Goal: Obtain resource: Download file/media

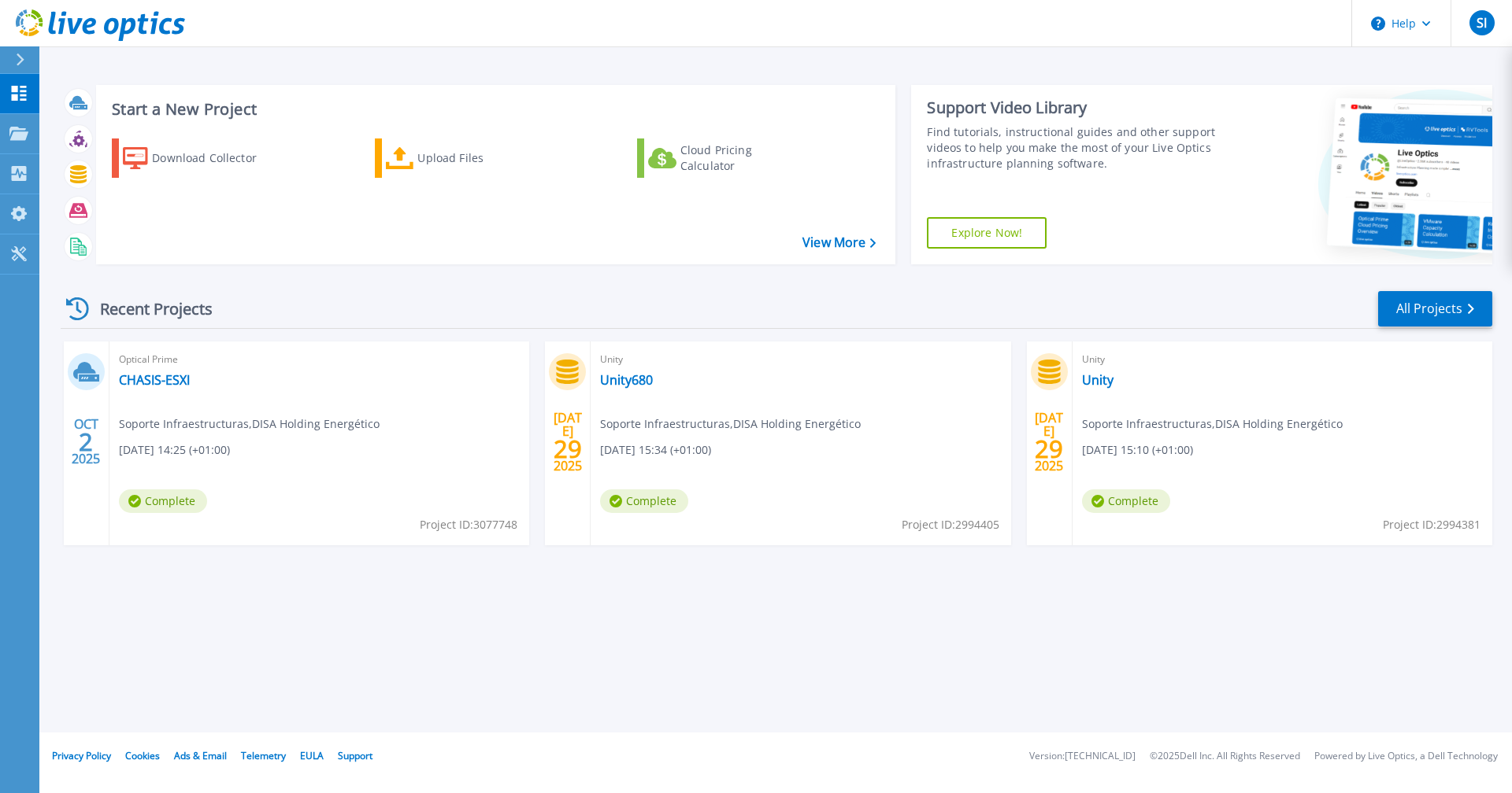
click at [82, 178] on icon at bounding box center [78, 174] width 17 height 18
click at [15, 135] on icon at bounding box center [19, 133] width 19 height 13
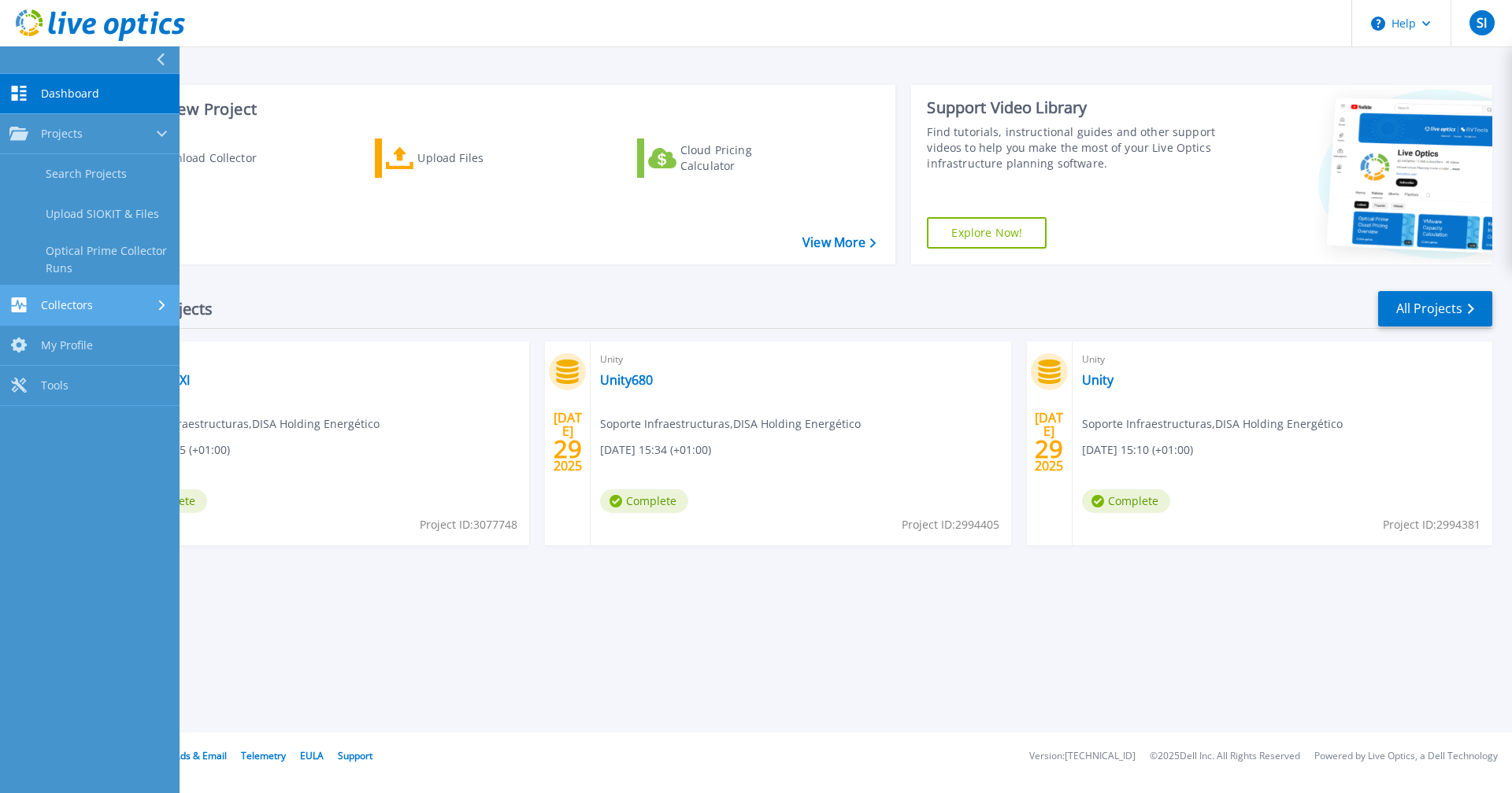
click at [86, 308] on span "Collectors" at bounding box center [67, 305] width 52 height 14
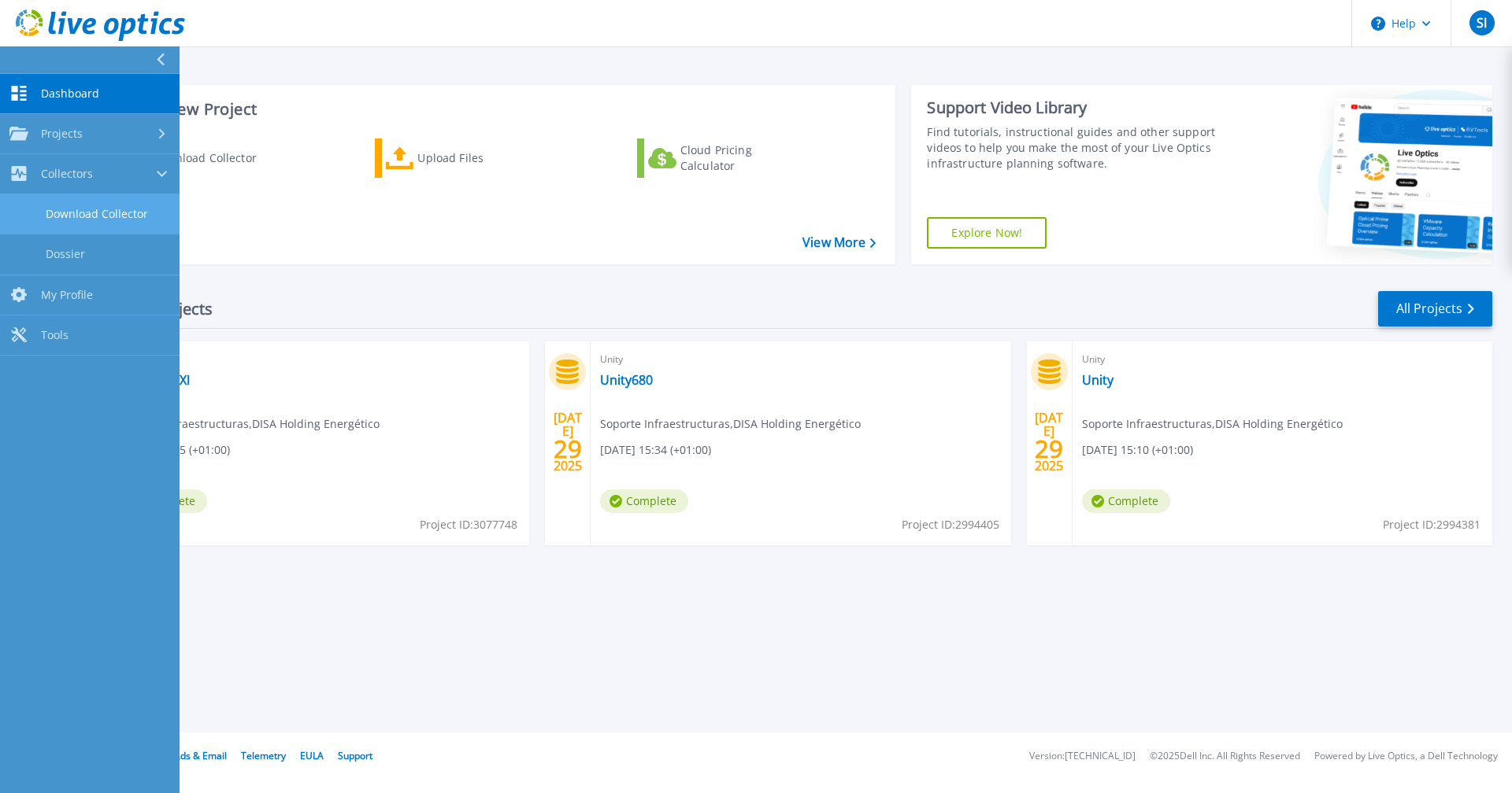
click at [83, 208] on link "Download Collector" at bounding box center [90, 214] width 179 height 40
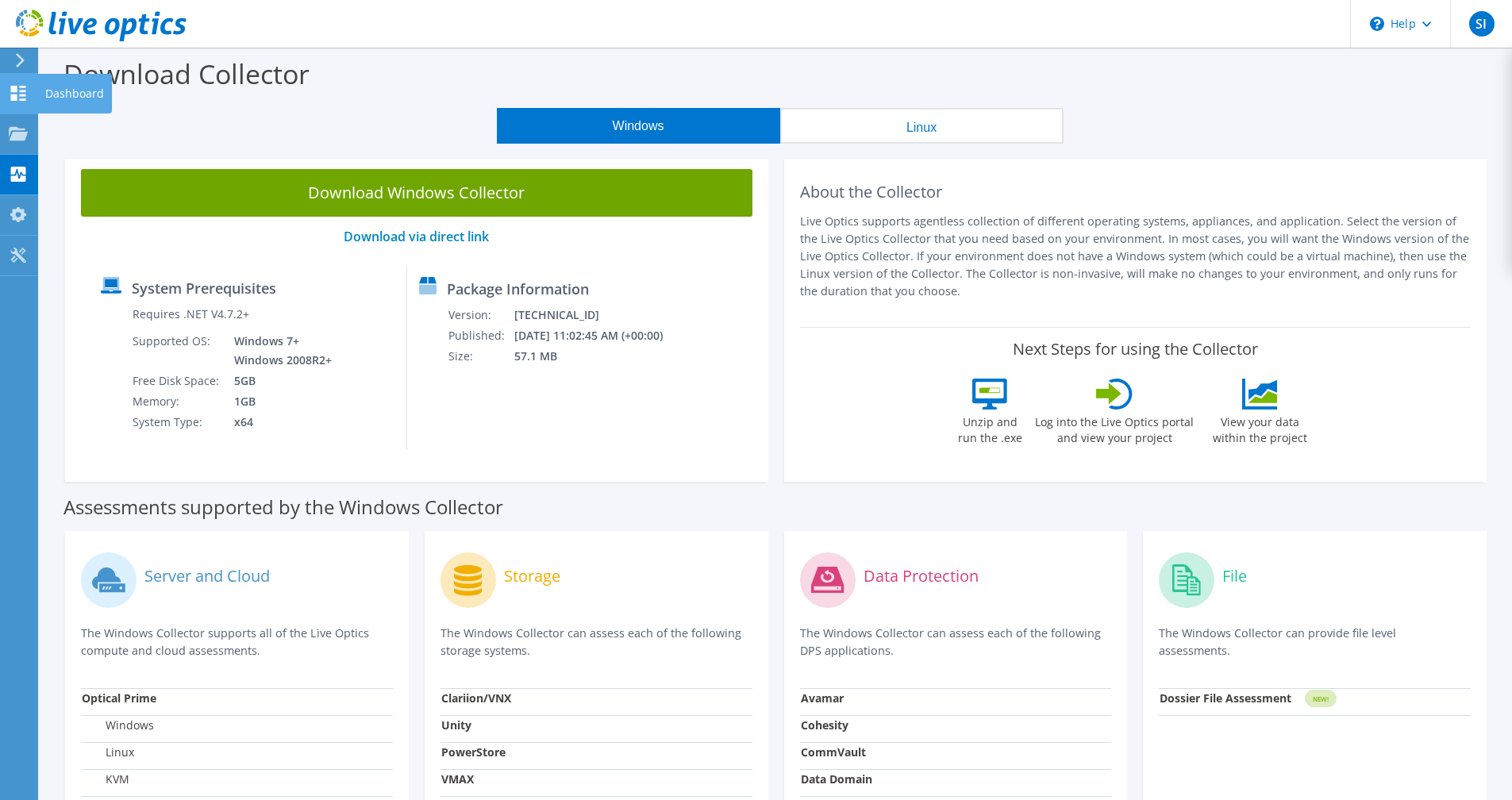
click at [17, 97] on use at bounding box center [18, 93] width 15 height 15
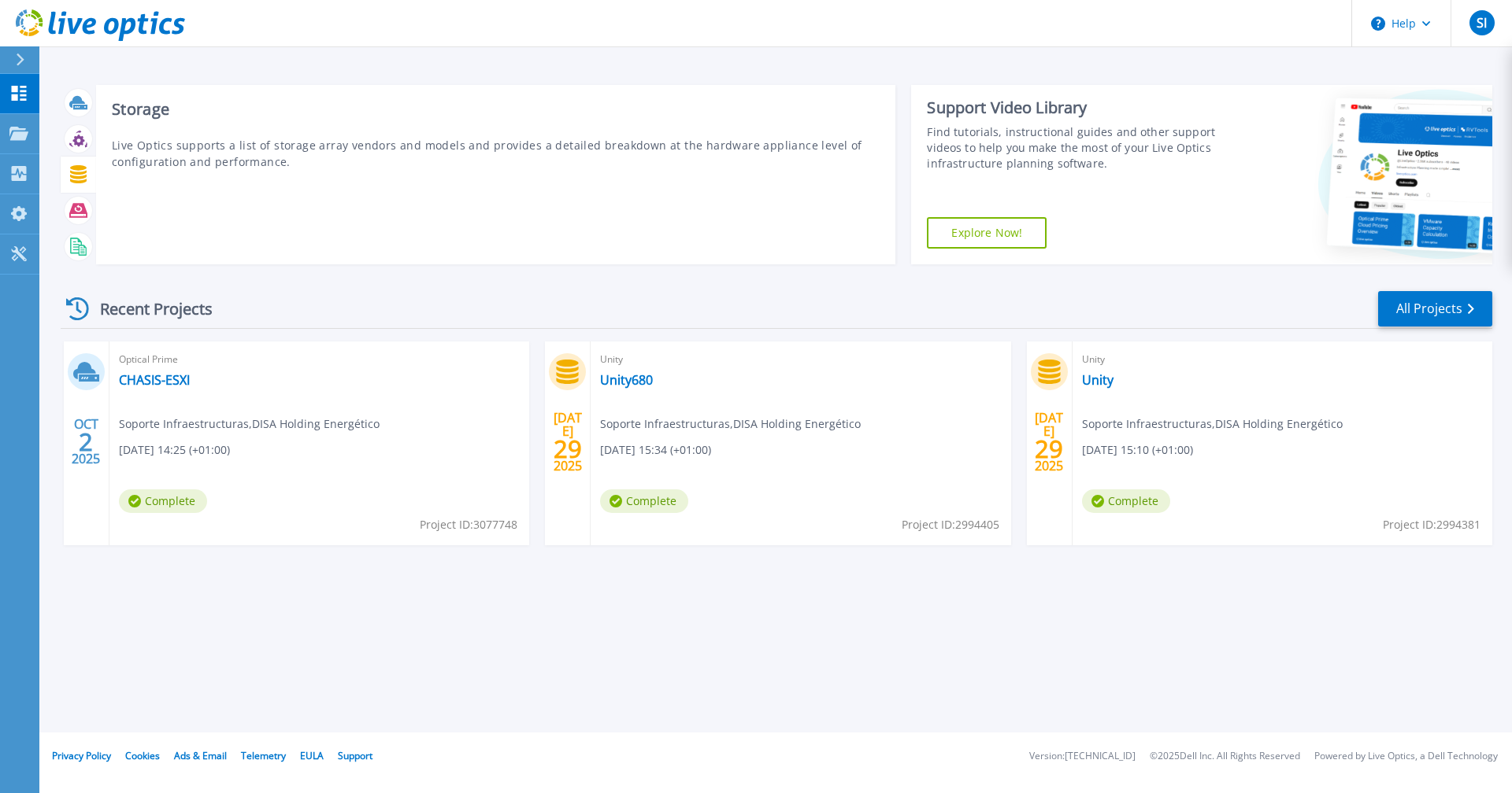
click at [87, 170] on div at bounding box center [78, 174] width 28 height 28
click at [139, 107] on h3 "Storage" at bounding box center [496, 109] width 769 height 17
click at [79, 168] on icon at bounding box center [78, 174] width 17 height 18
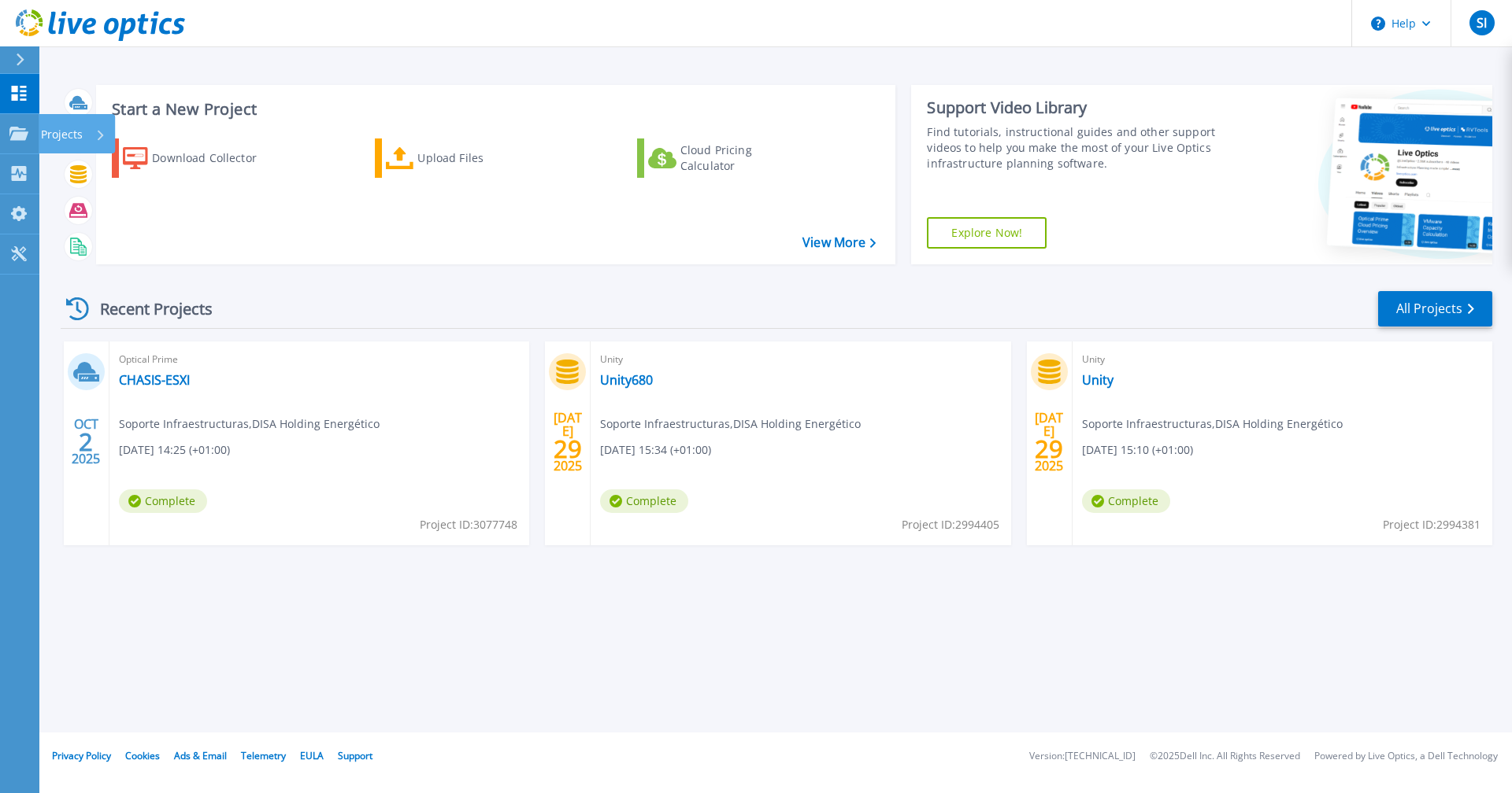
click at [90, 131] on div "Projects" at bounding box center [73, 135] width 64 height 41
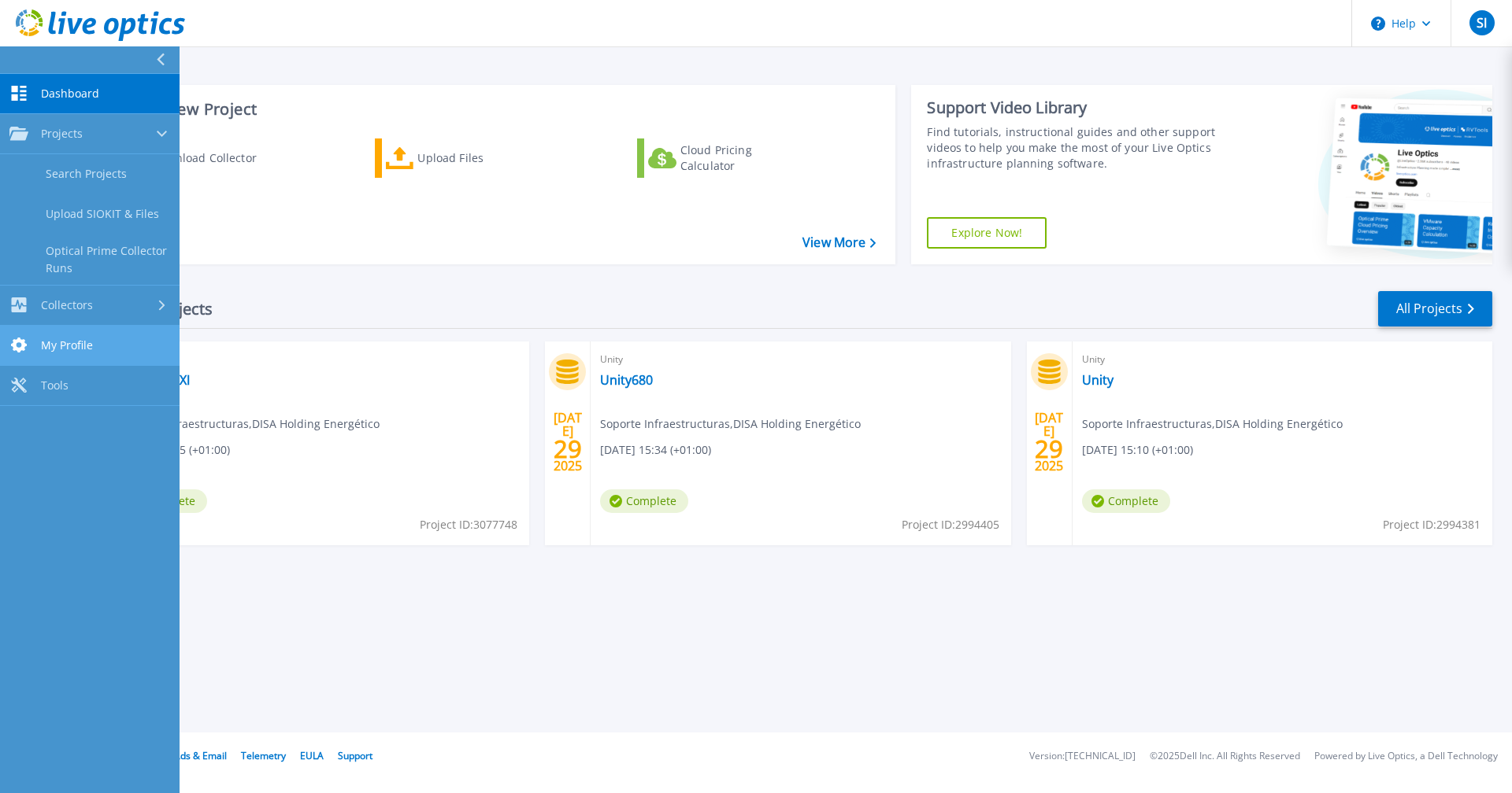
click at [101, 347] on link "My Profile My Profile" at bounding box center [90, 346] width 179 height 40
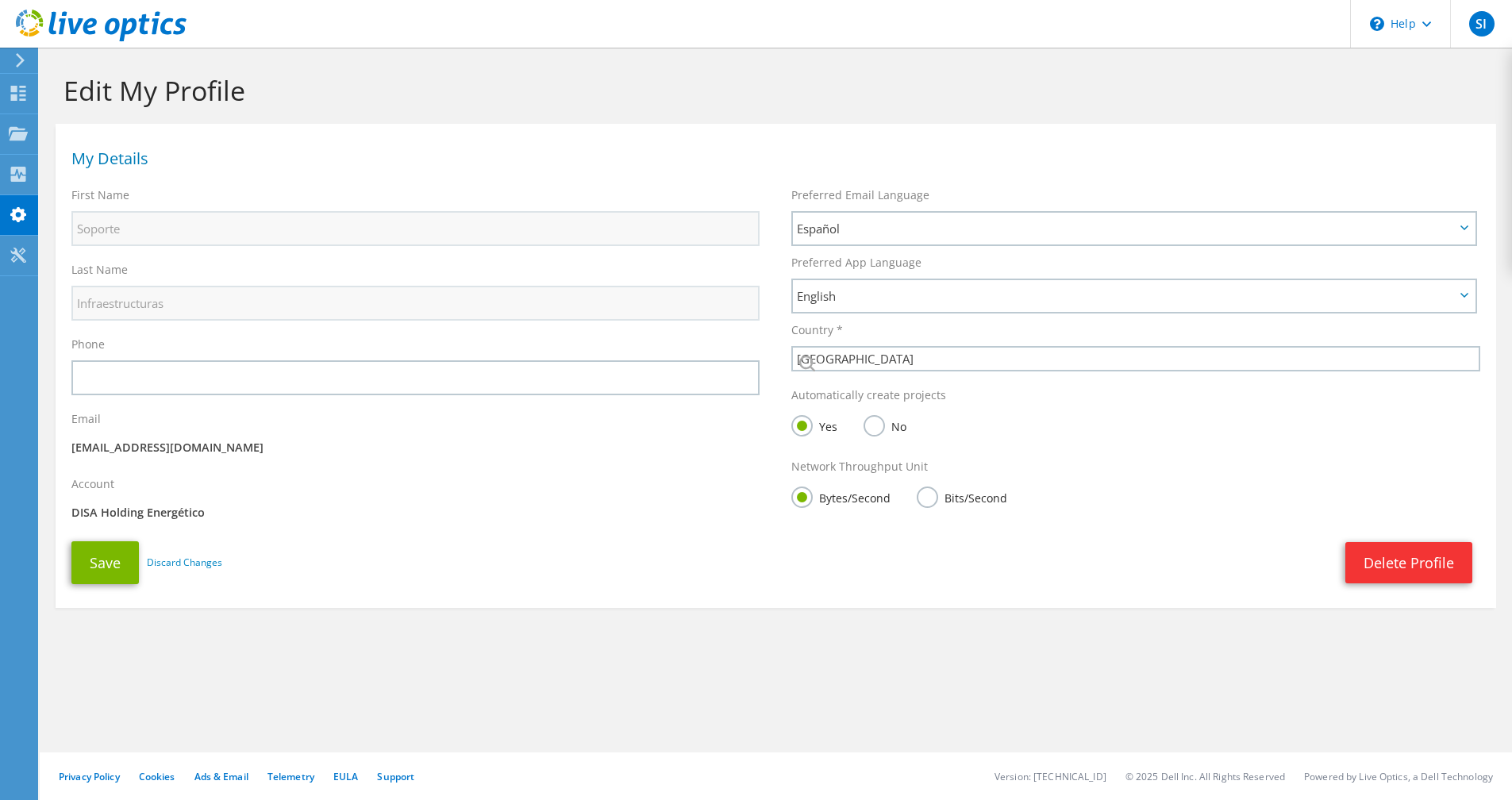
select select "67"
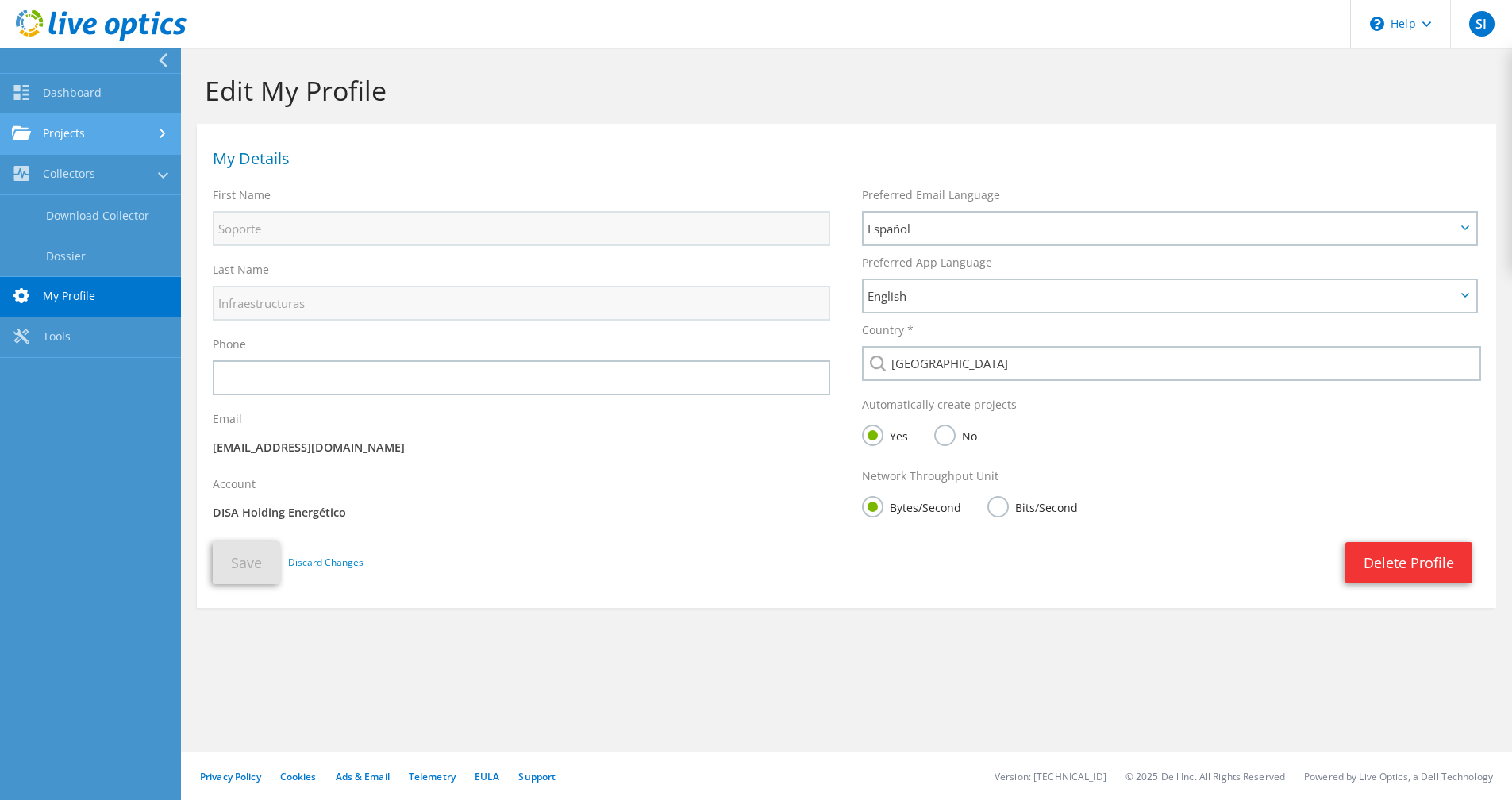
click at [62, 130] on link "Projects" at bounding box center [90, 134] width 181 height 41
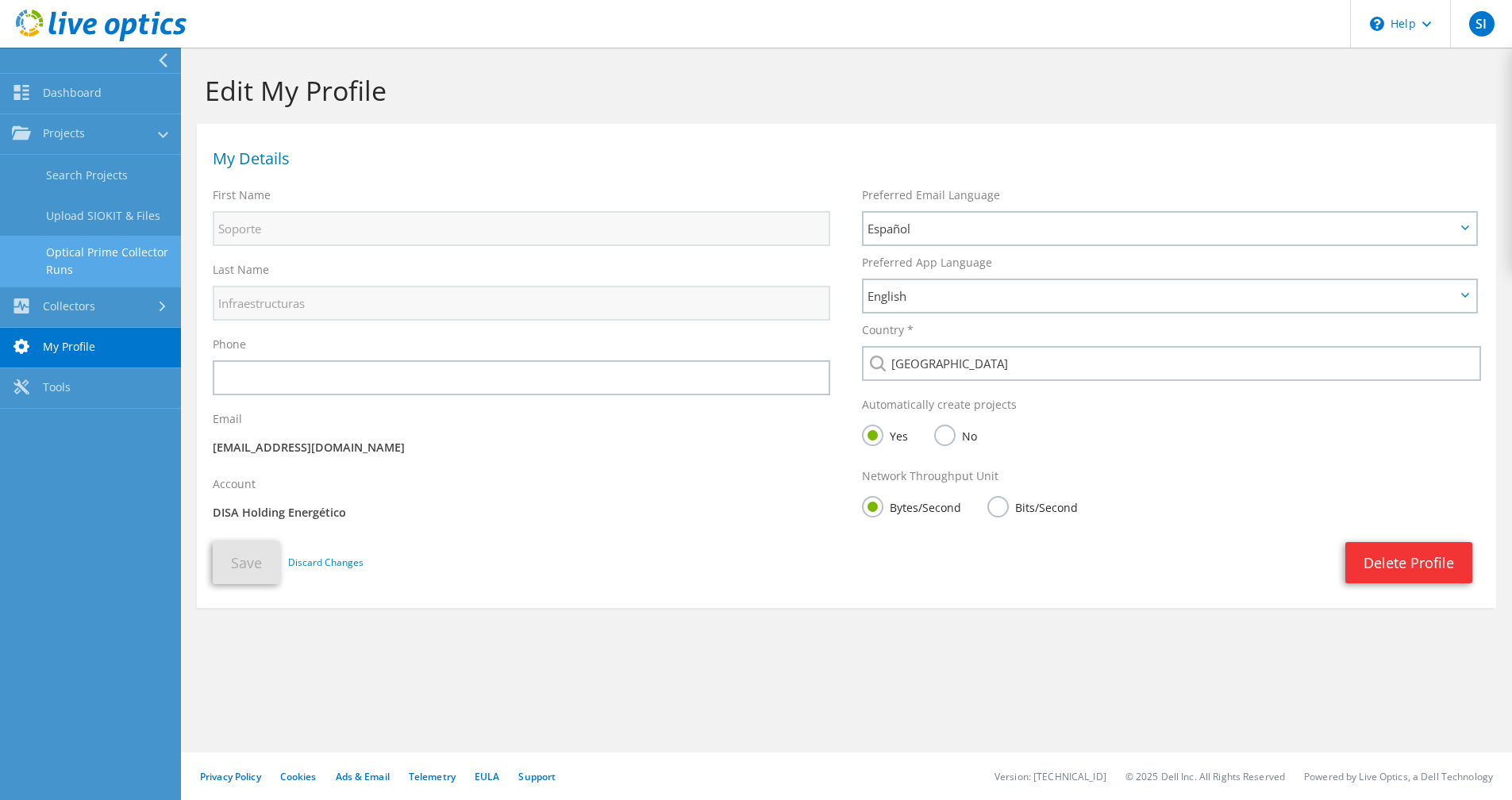
click at [95, 252] on link "Optical Prime Collector Runs" at bounding box center [90, 262] width 181 height 51
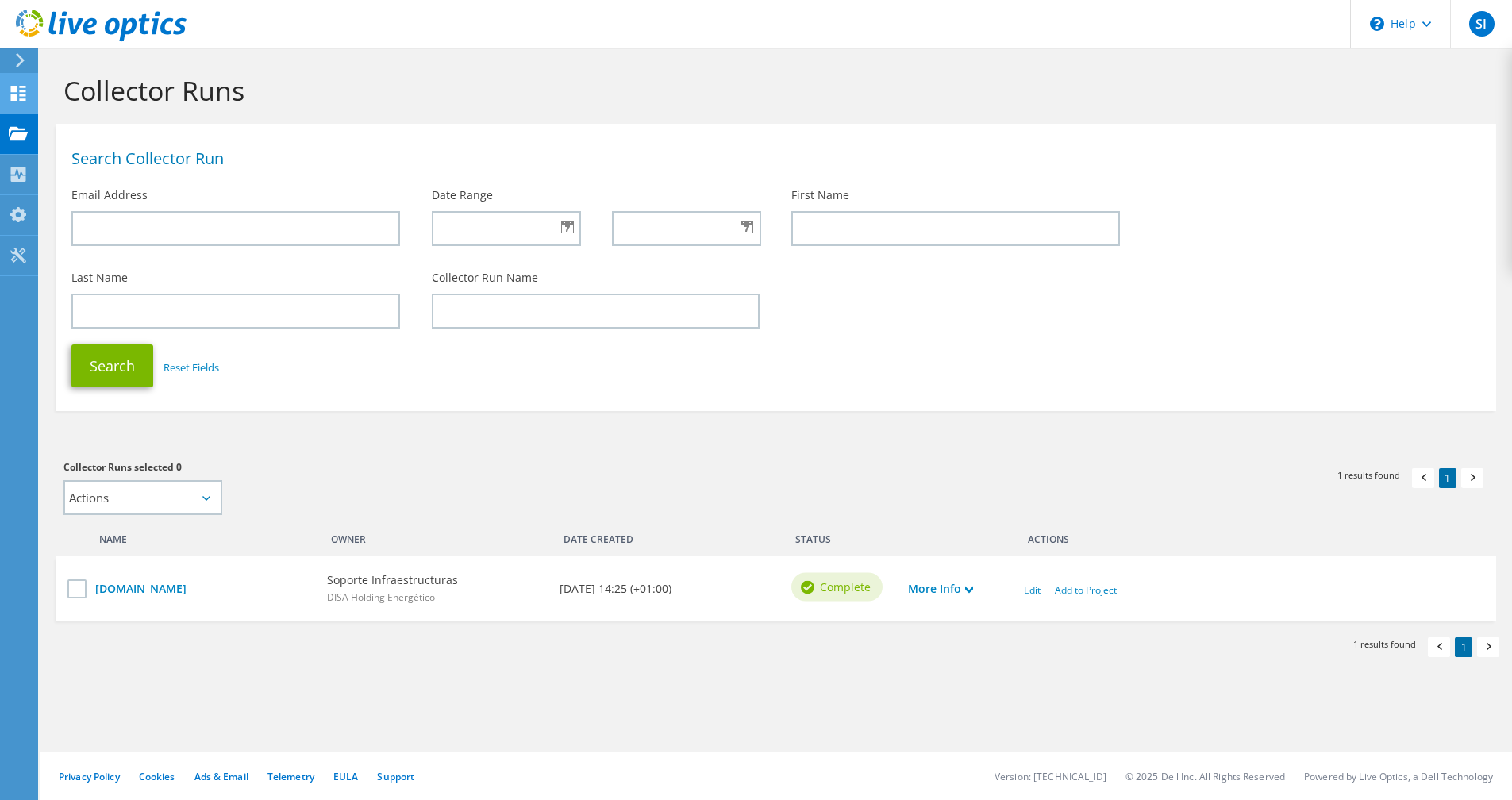
click at [10, 87] on icon at bounding box center [18, 93] width 19 height 15
click at [20, 54] on icon at bounding box center [20, 61] width 12 height 14
